Goal: Task Accomplishment & Management: Use online tool/utility

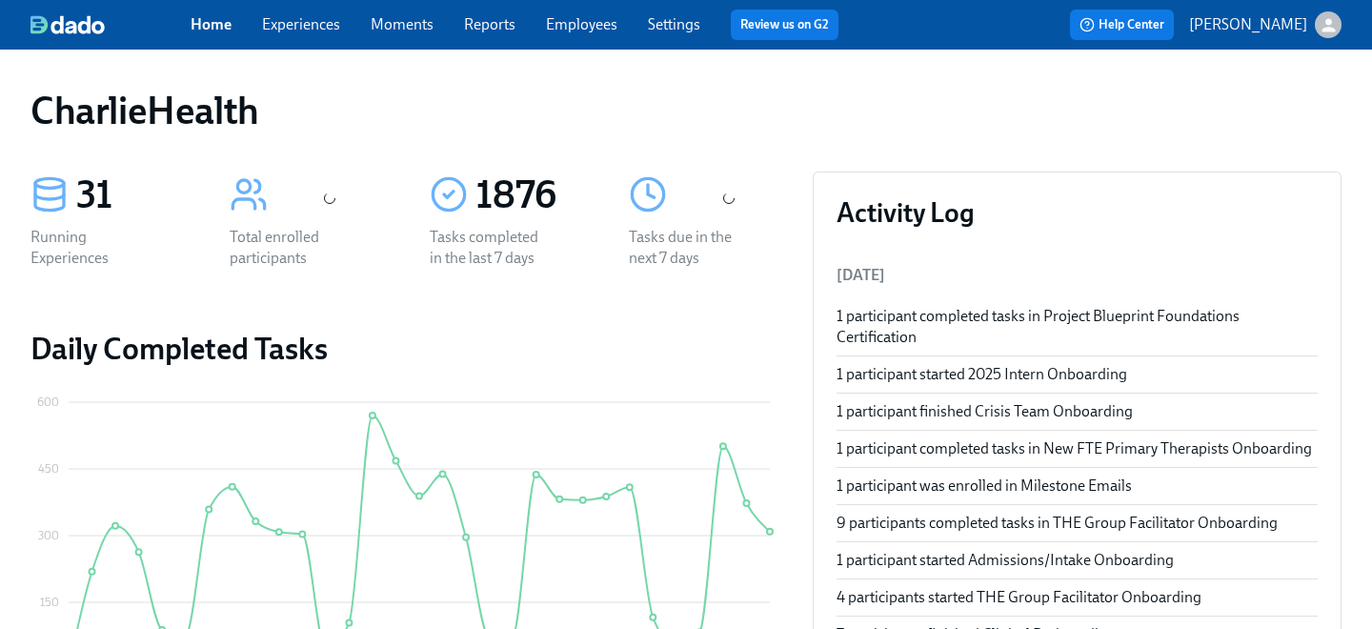
click at [547, 20] on link "Employees" at bounding box center [581, 24] width 71 height 18
click at [579, 23] on link "Employees" at bounding box center [581, 24] width 71 height 18
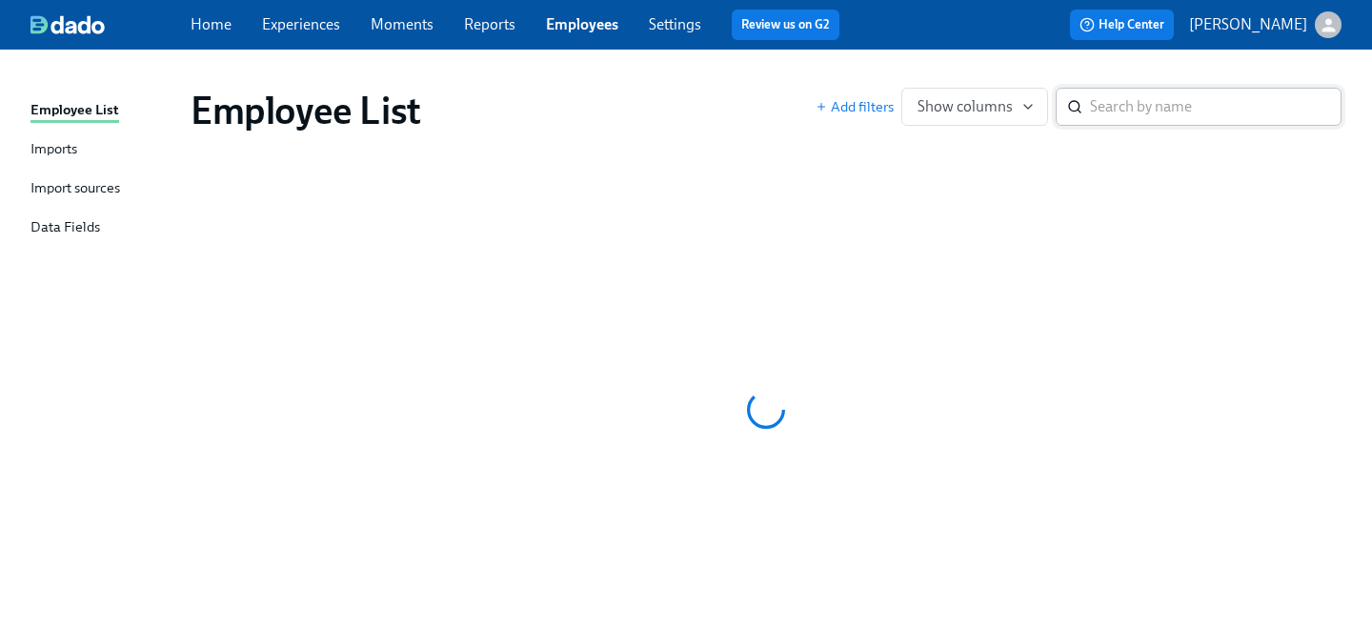
click at [1123, 106] on input "search" at bounding box center [1216, 107] width 252 height 38
type input "brita"
click at [987, 22] on div "Home Experiences Moments Reports Employees Settings Review us on G2 Help Center…" at bounding box center [686, 347] width 1372 height 694
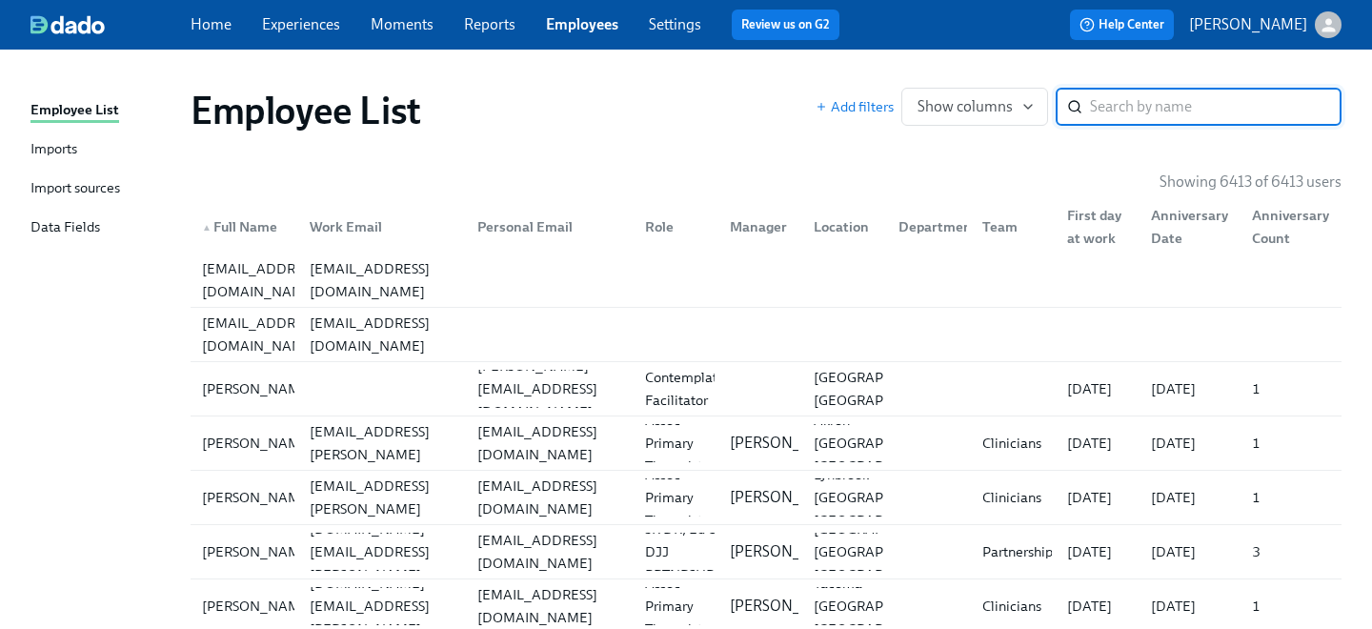
scroll to position [8, 0]
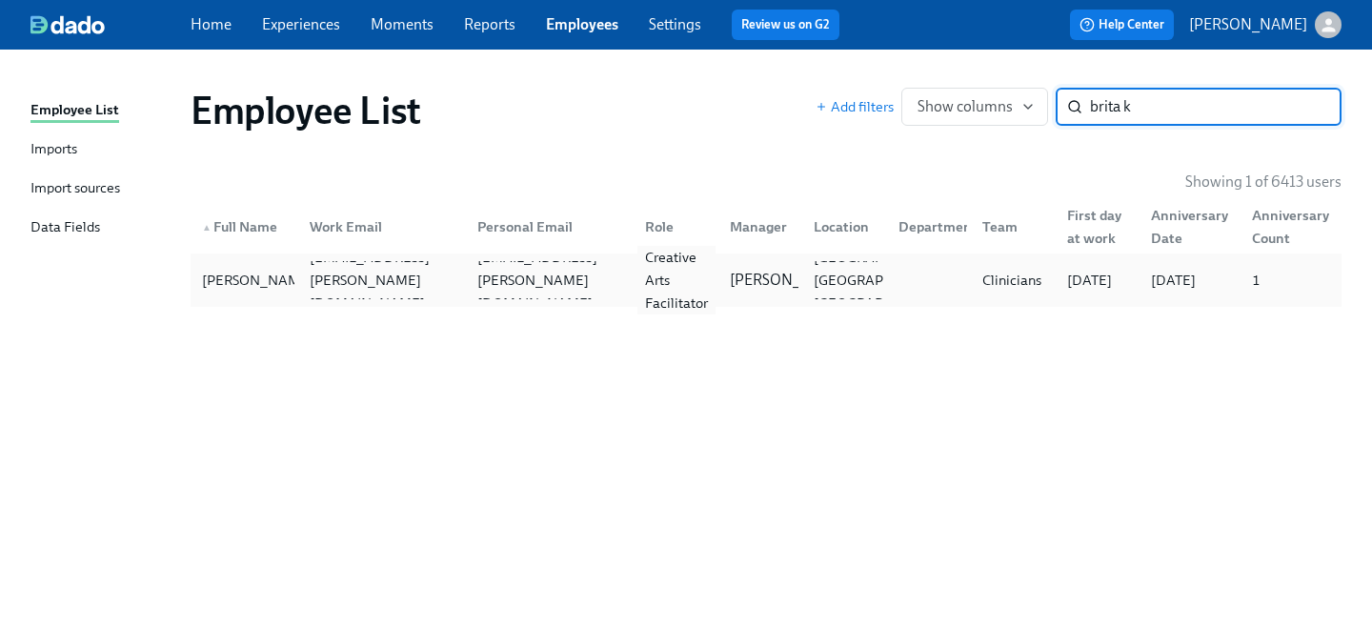
type input "brita k"
click at [657, 281] on div "Creative Arts Facilitator" at bounding box center [676, 280] width 78 height 69
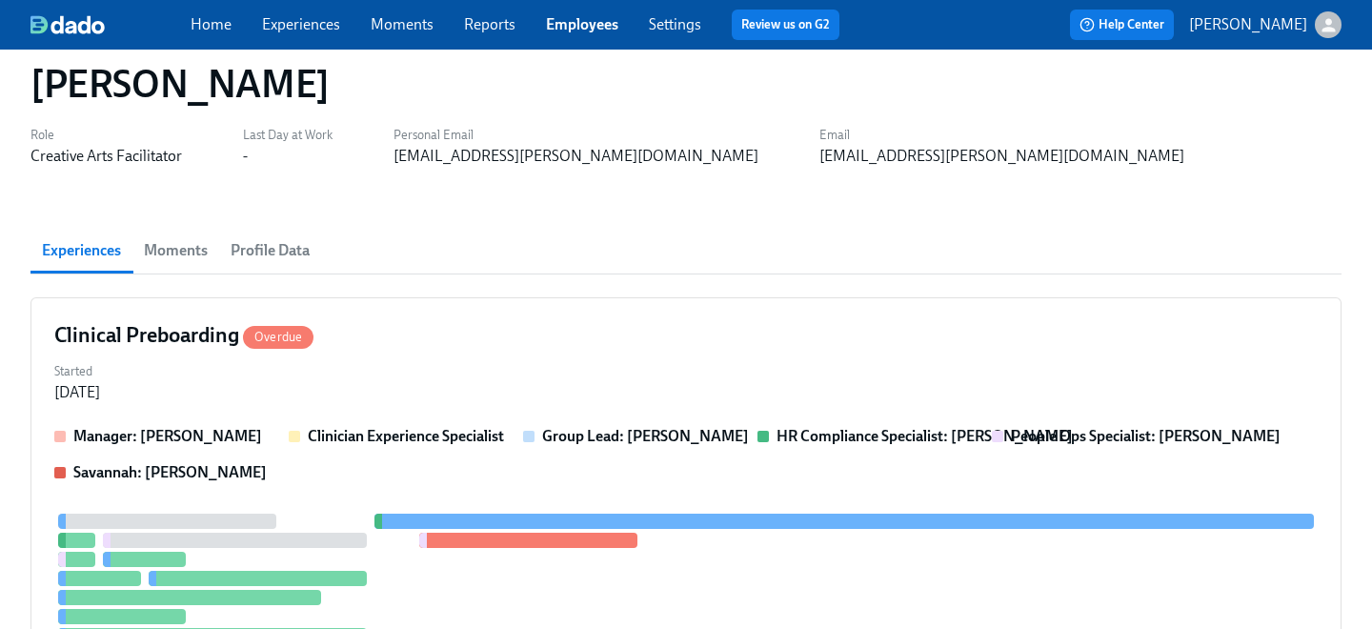
scroll to position [71, 0]
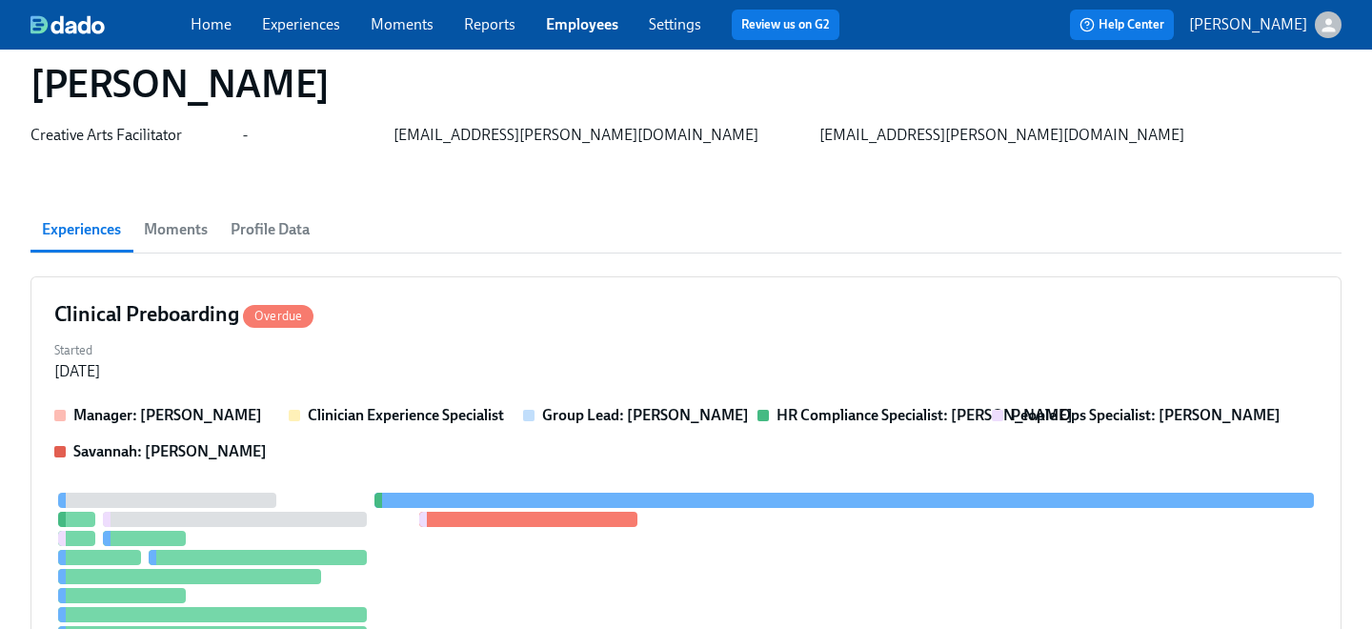
click at [485, 341] on div "Started [DATE]" at bounding box center [686, 359] width 1264 height 46
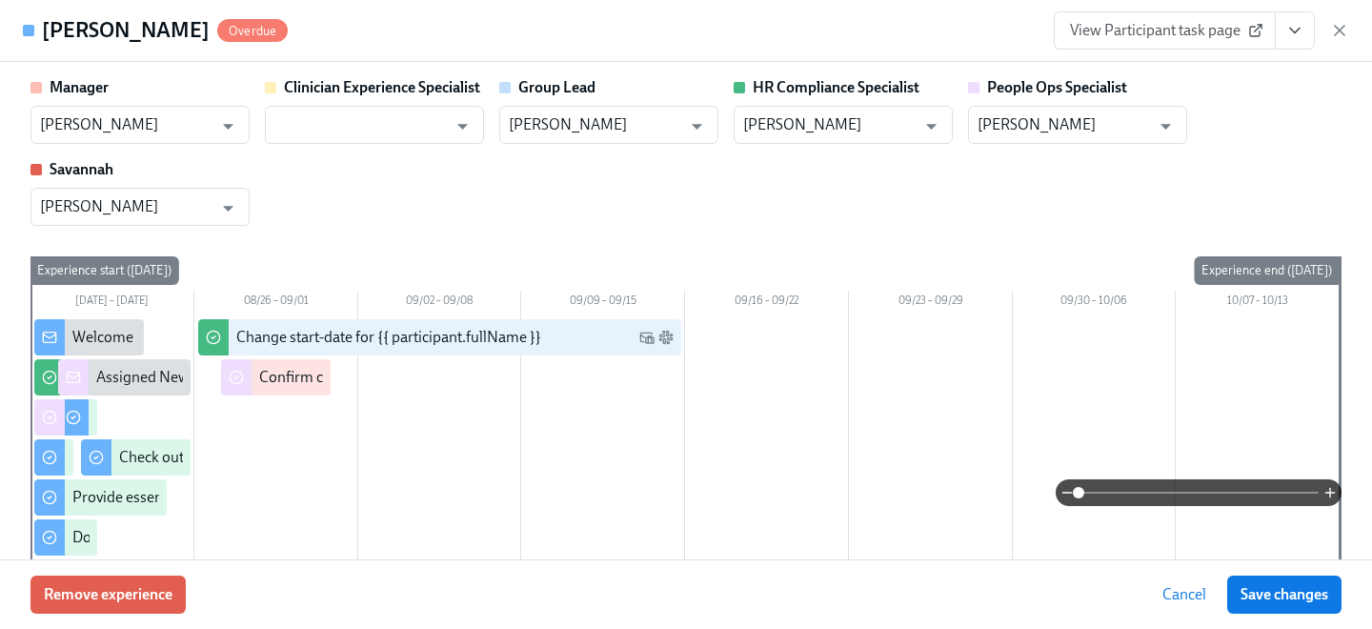
click at [1288, 32] on icon "View task page" at bounding box center [1294, 30] width 19 height 19
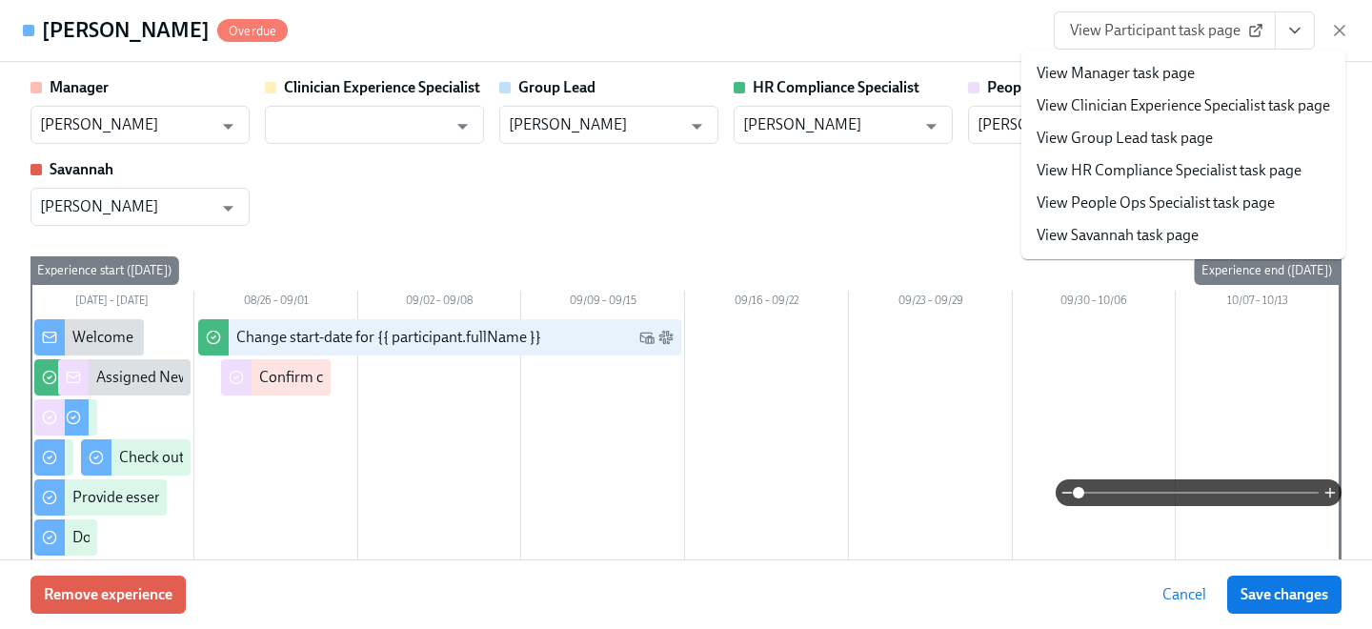
click at [1170, 209] on link "View People Ops Specialist task page" at bounding box center [1156, 202] width 238 height 21
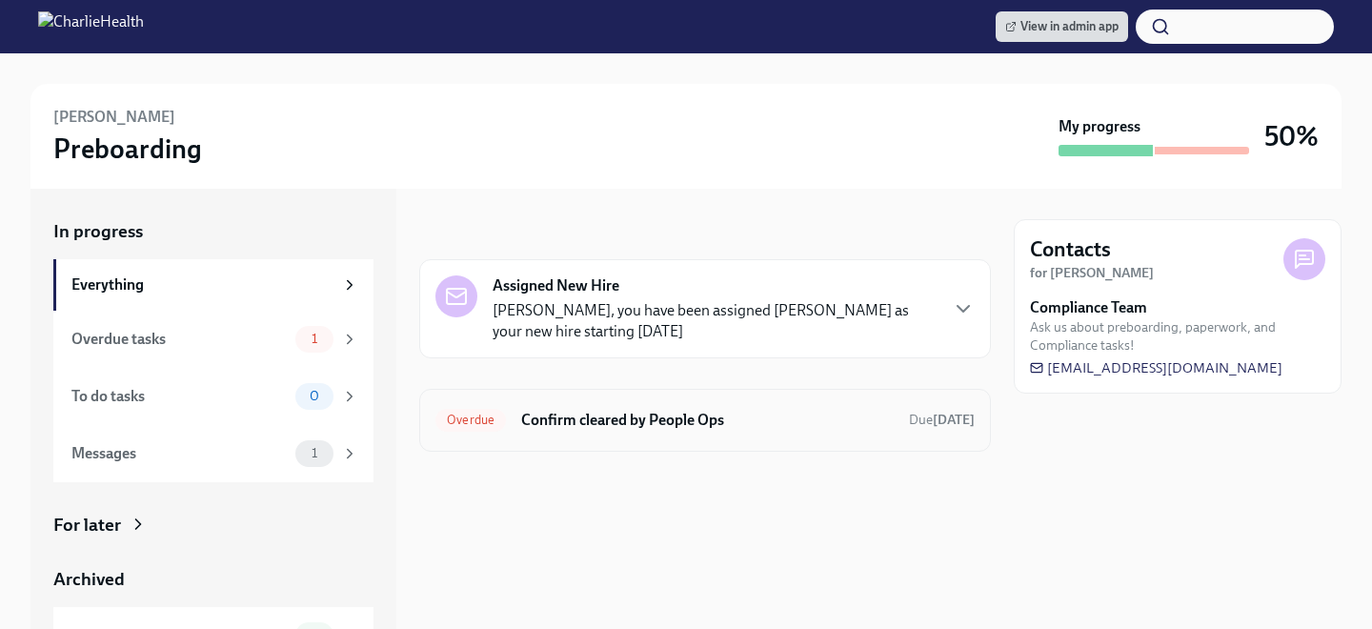
click at [613, 415] on h6 "Confirm cleared by People Ops" at bounding box center [707, 420] width 373 height 21
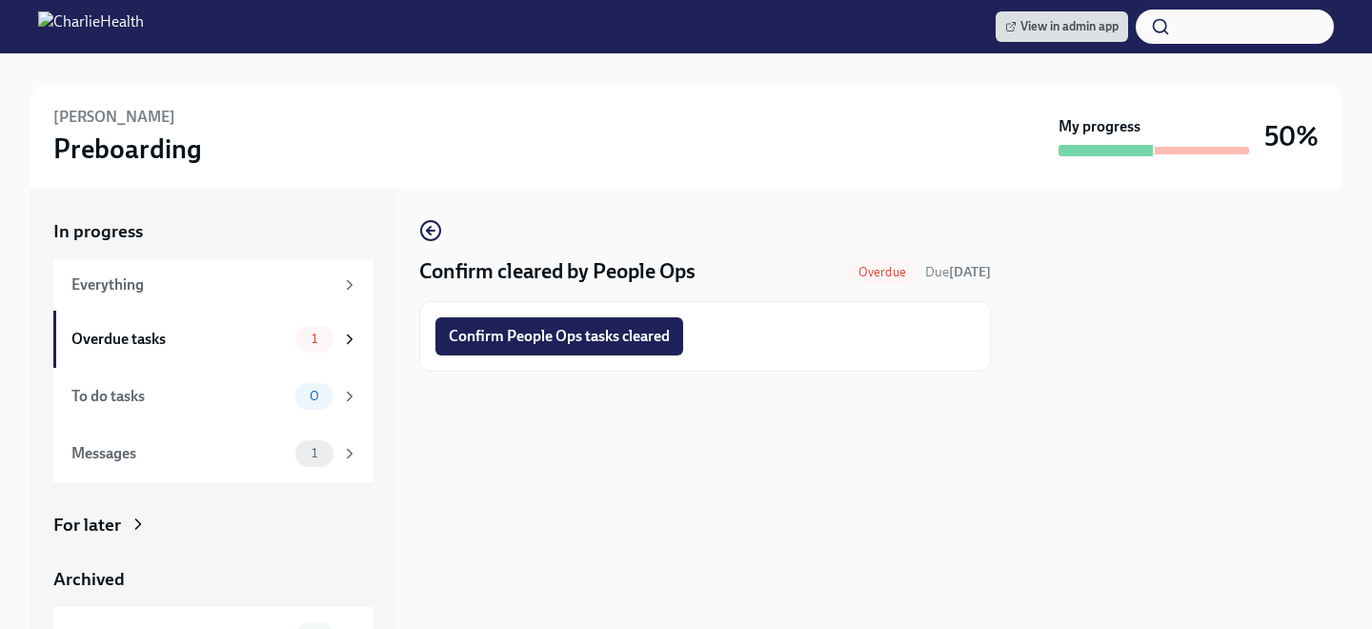
click at [593, 334] on span "Confirm People Ops tasks cleared" at bounding box center [559, 336] width 221 height 19
